Goal: Register for event/course

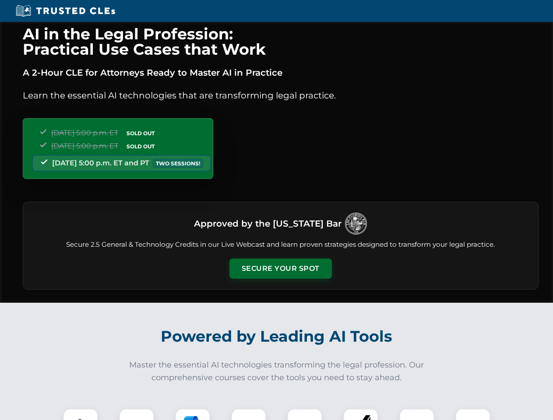
click at [280, 269] on button "Secure Your Spot" at bounding box center [280, 269] width 102 height 20
click at [81, 415] on img at bounding box center [80, 426] width 25 height 25
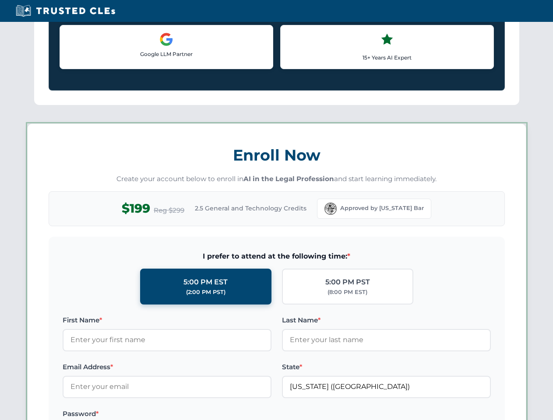
click at [193, 415] on label "Password *" at bounding box center [167, 414] width 209 height 11
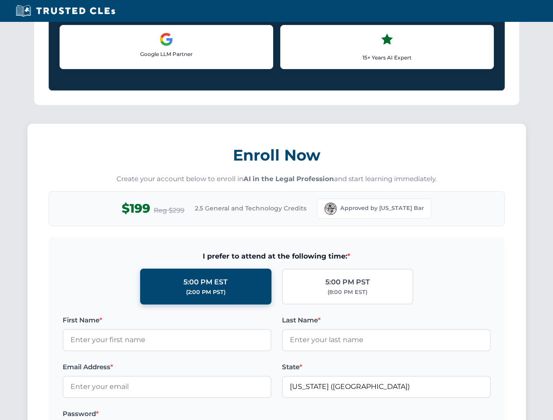
scroll to position [859, 0]
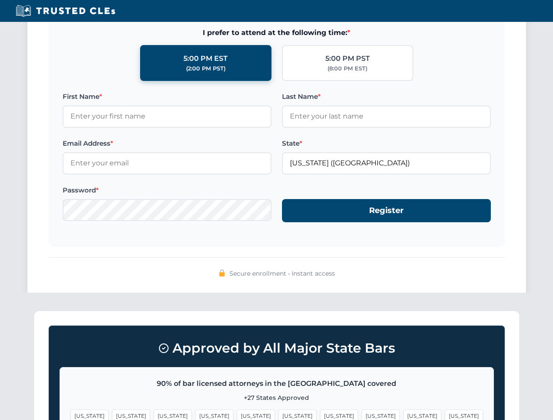
click at [403, 415] on span "[US_STATE]" at bounding box center [422, 416] width 38 height 13
